Goal: Information Seeking & Learning: Learn about a topic

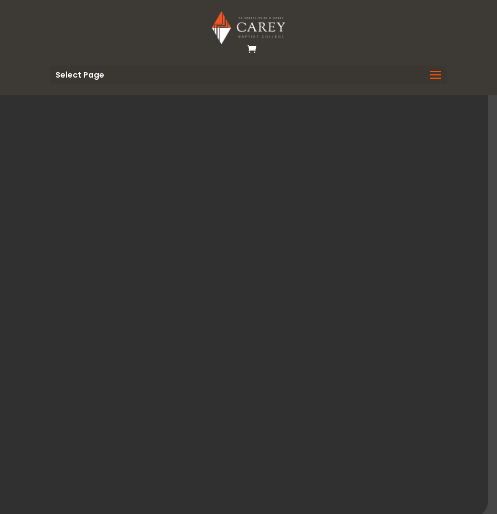
click at [440, 75] on span at bounding box center [435, 82] width 18 height 31
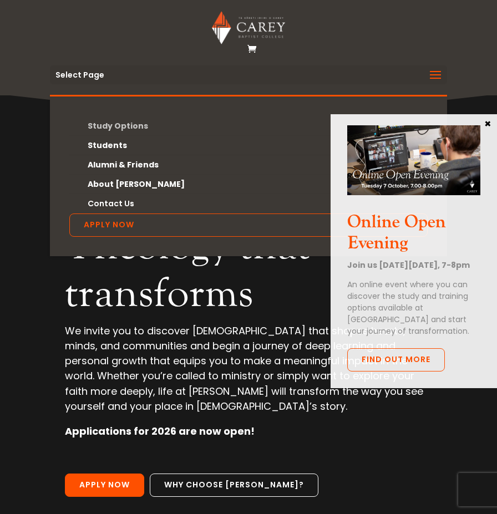
click at [113, 123] on link "Study Options" at bounding box center [248, 125] width 358 height 19
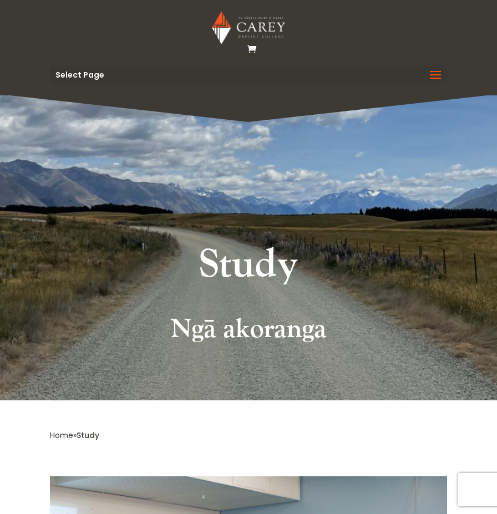
click at [187, 75] on div "Select Page Study Options Certificate in [DEMOGRAPHIC_DATA] Leadership (Micro-c…" at bounding box center [249, 74] width 398 height 19
click at [433, 74] on span at bounding box center [435, 82] width 18 height 31
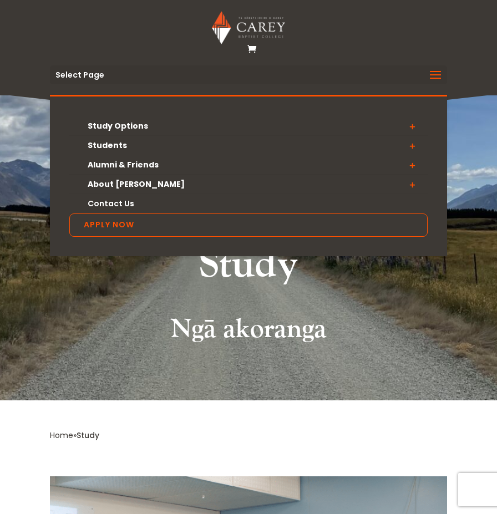
click at [412, 124] on span at bounding box center [412, 126] width 31 height 20
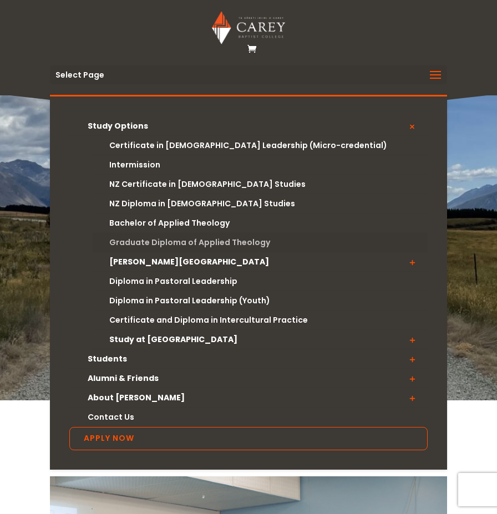
click at [206, 242] on link "Graduate Diploma of Applied Theology" at bounding box center [260, 242] width 334 height 19
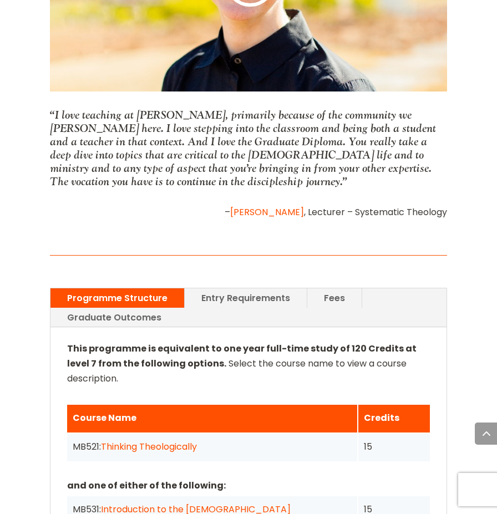
scroll to position [1222, 0]
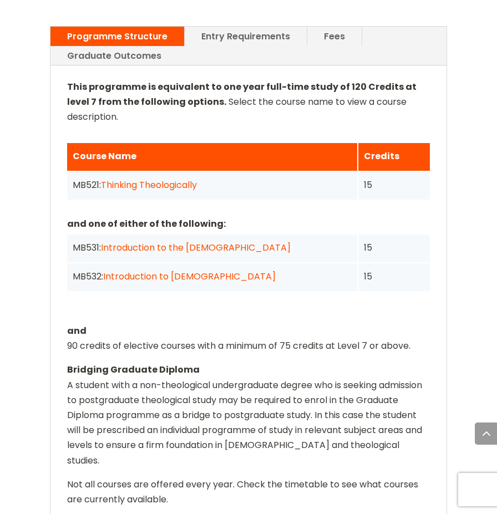
click at [230, 34] on link "Entry Requirements" at bounding box center [246, 36] width 122 height 19
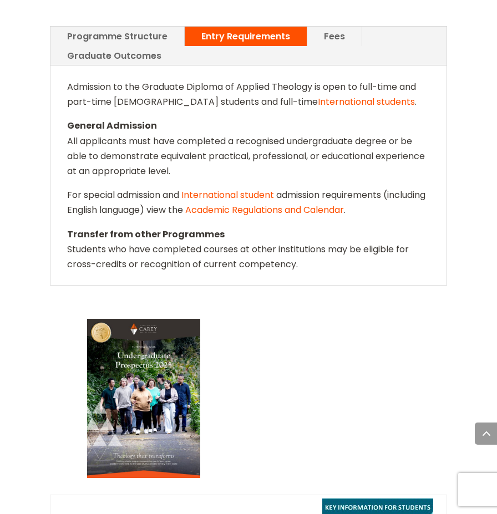
click at [308, 40] on link "Fees" at bounding box center [334, 36] width 54 height 19
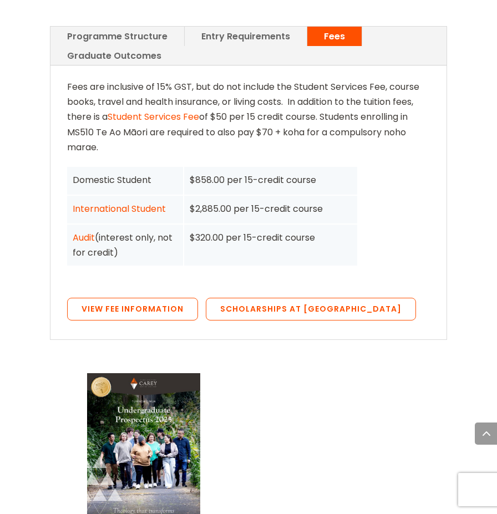
click at [131, 57] on link "Graduate Outcomes" at bounding box center [114, 55] width 128 height 19
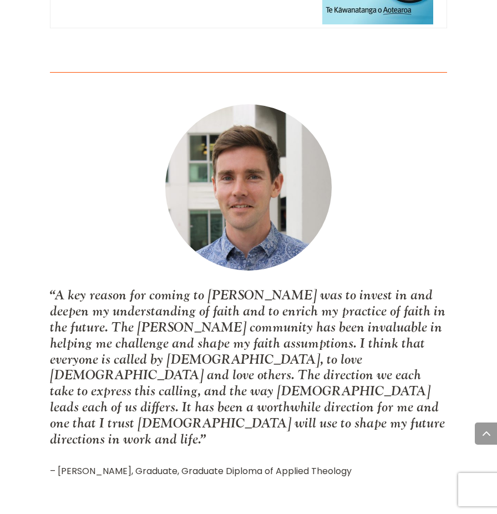
scroll to position [1772, 0]
